Goal: Obtain resource: Obtain resource

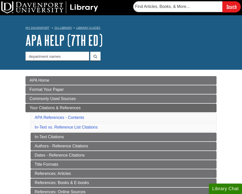
scroll to position [1, 0]
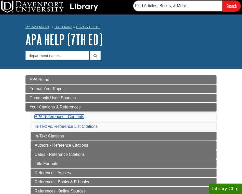
click at [57, 116] on link "APA References - Contents" at bounding box center [59, 117] width 49 height 4
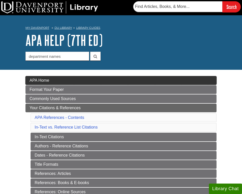
click at [40, 82] on span "APA Home" at bounding box center [40, 80] width 20 height 4
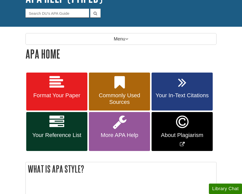
scroll to position [44, 0]
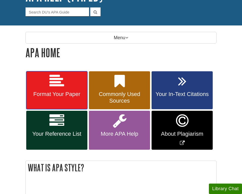
click at [57, 101] on link "Format Your Paper" at bounding box center [56, 90] width 61 height 38
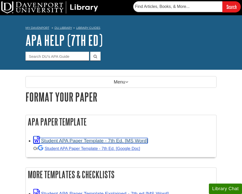
click at [73, 142] on link "Student APA Paper Template - 7th Ed. [MS Word]" at bounding box center [90, 140] width 115 height 5
